Goal: Contribute content

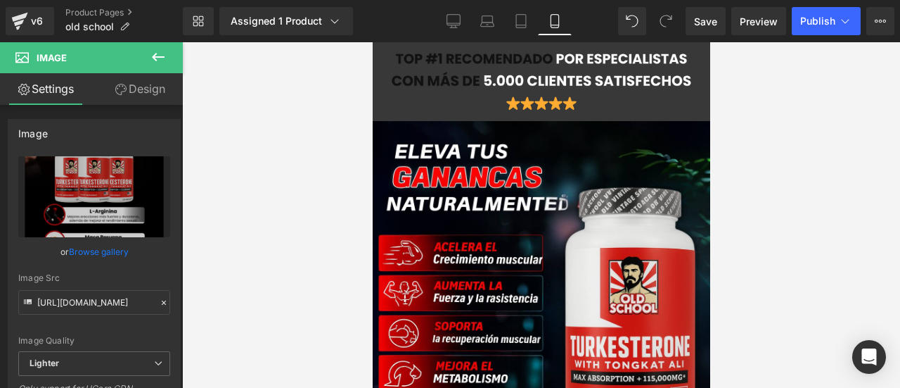
type input "[URL][DOMAIN_NAME]"
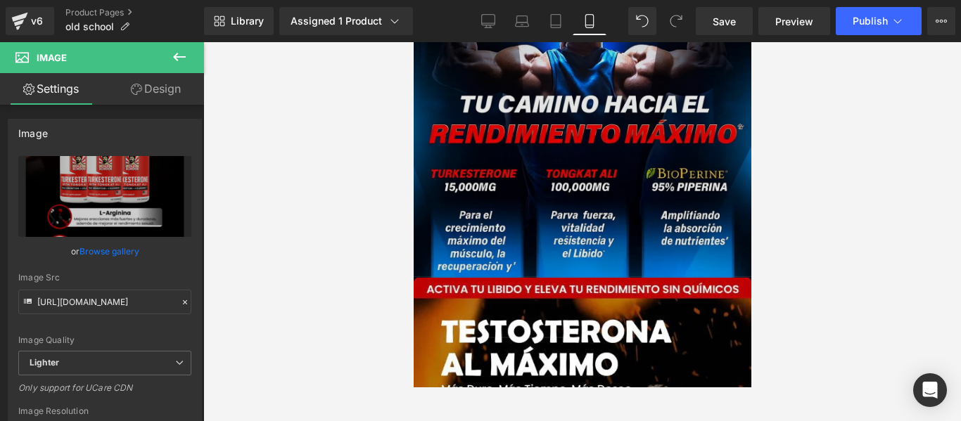
scroll to position [4490, 0]
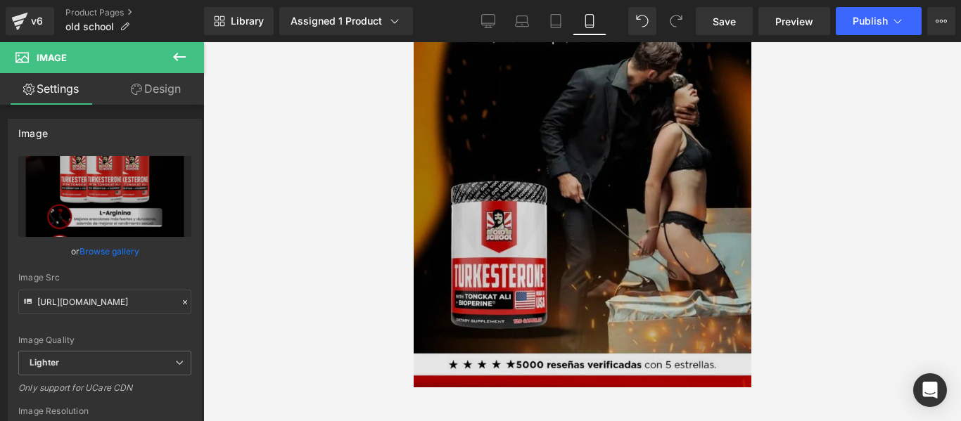
click at [553, 219] on img at bounding box center [582, 266] width 338 height 680
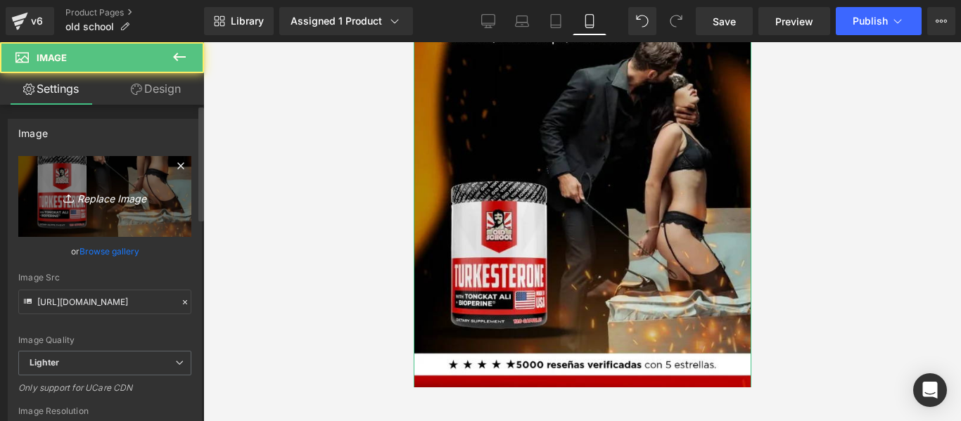
click at [96, 183] on link "Replace Image" at bounding box center [104, 196] width 173 height 81
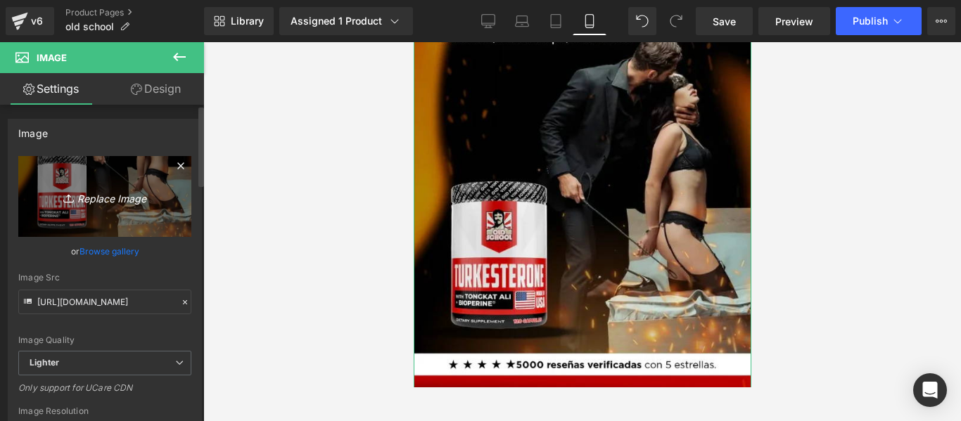
type input "C:\fakepath\Diseño sin título.png"
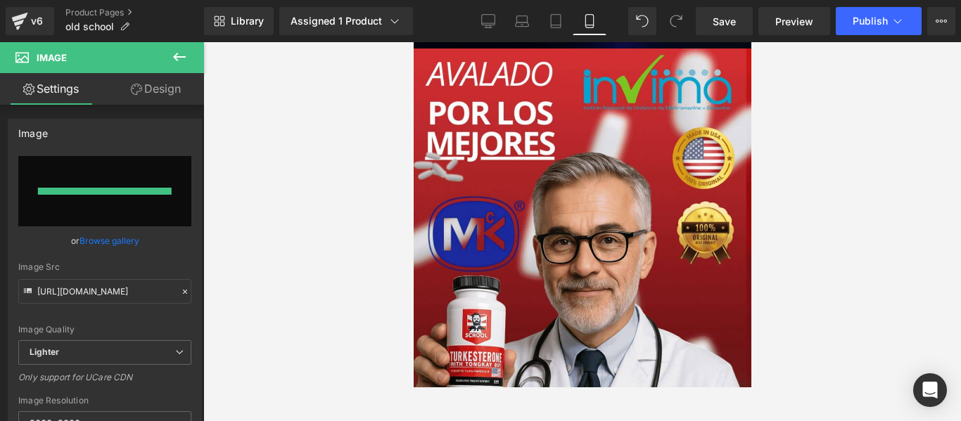
type input "[URL][DOMAIN_NAME]"
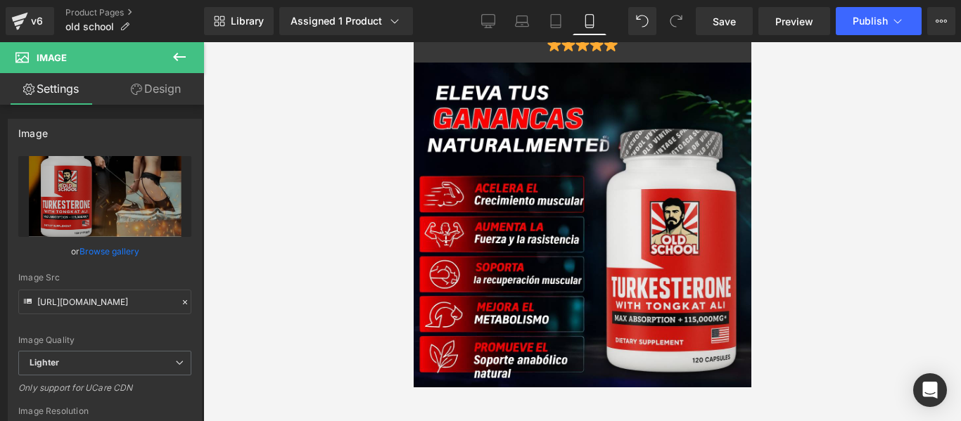
scroll to position [0, 0]
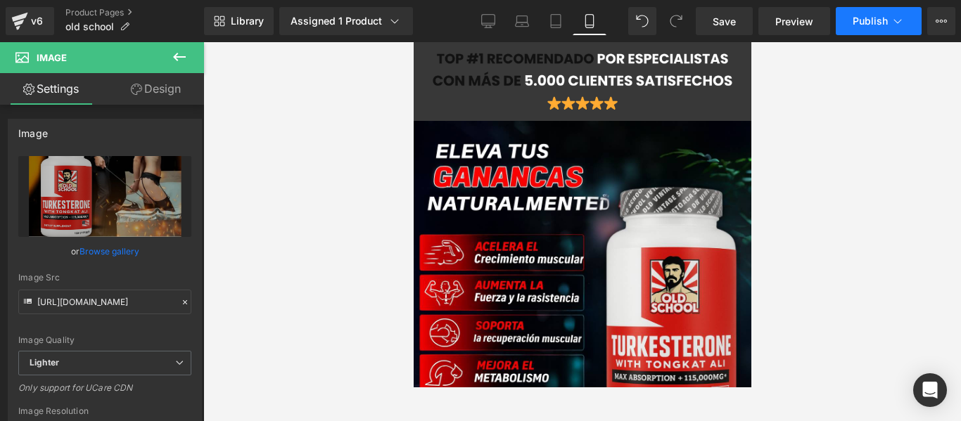
click at [845, 16] on button "Publish" at bounding box center [879, 21] width 86 height 28
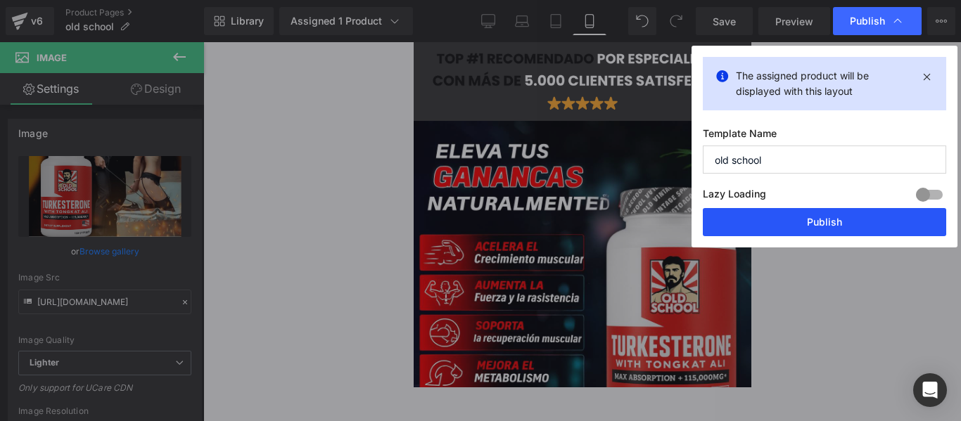
drag, startPoint x: 787, startPoint y: 227, endPoint x: 283, endPoint y: 331, distance: 514.8
click at [787, 227] on button "Publish" at bounding box center [824, 222] width 243 height 28
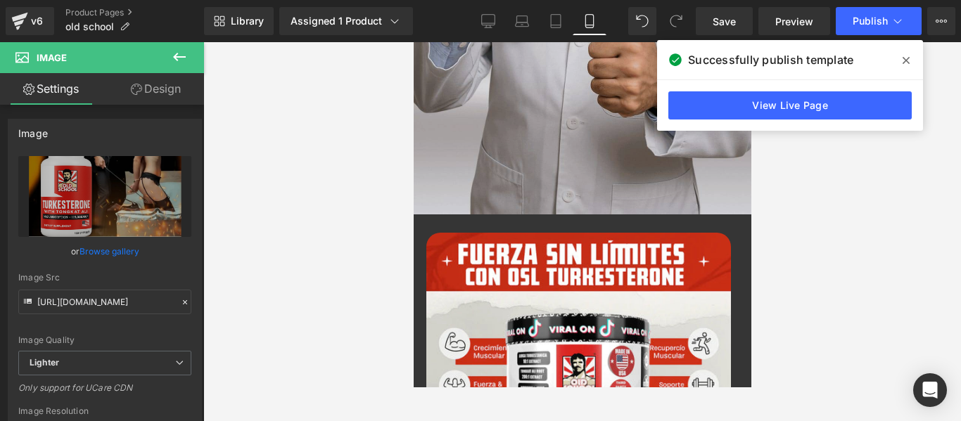
scroll to position [1196, 0]
